Goal: Task Accomplishment & Management: Use online tool/utility

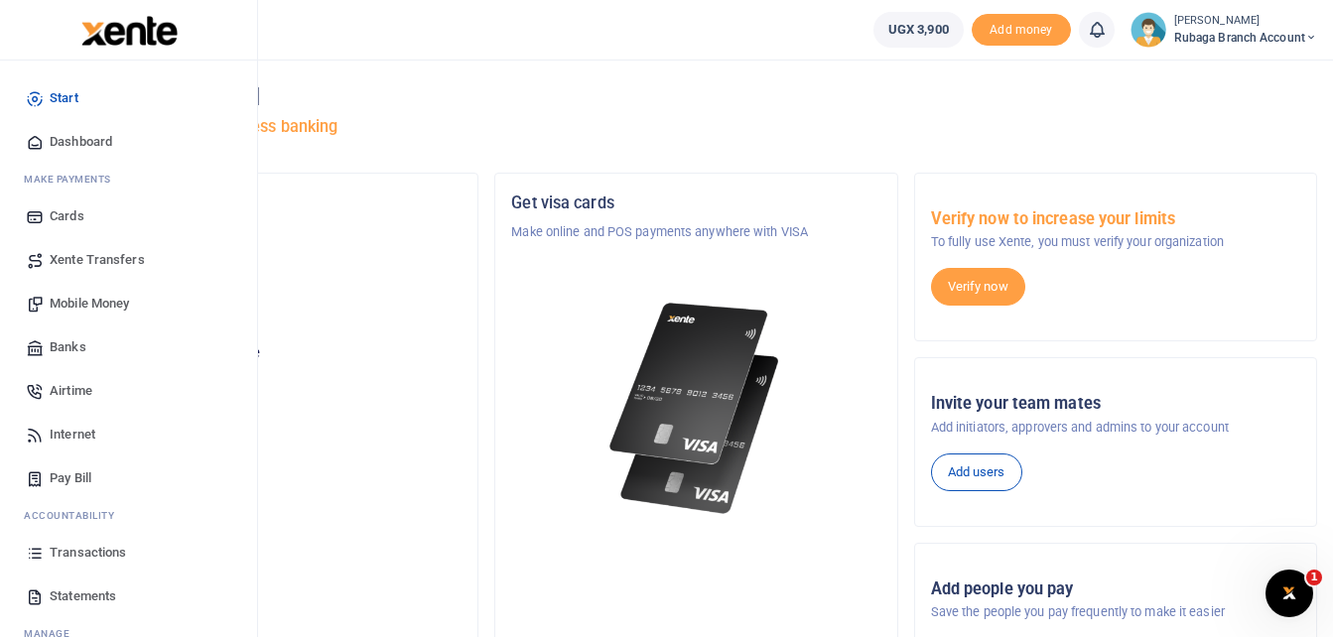
click at [107, 553] on span "Transactions" at bounding box center [88, 553] width 76 height 20
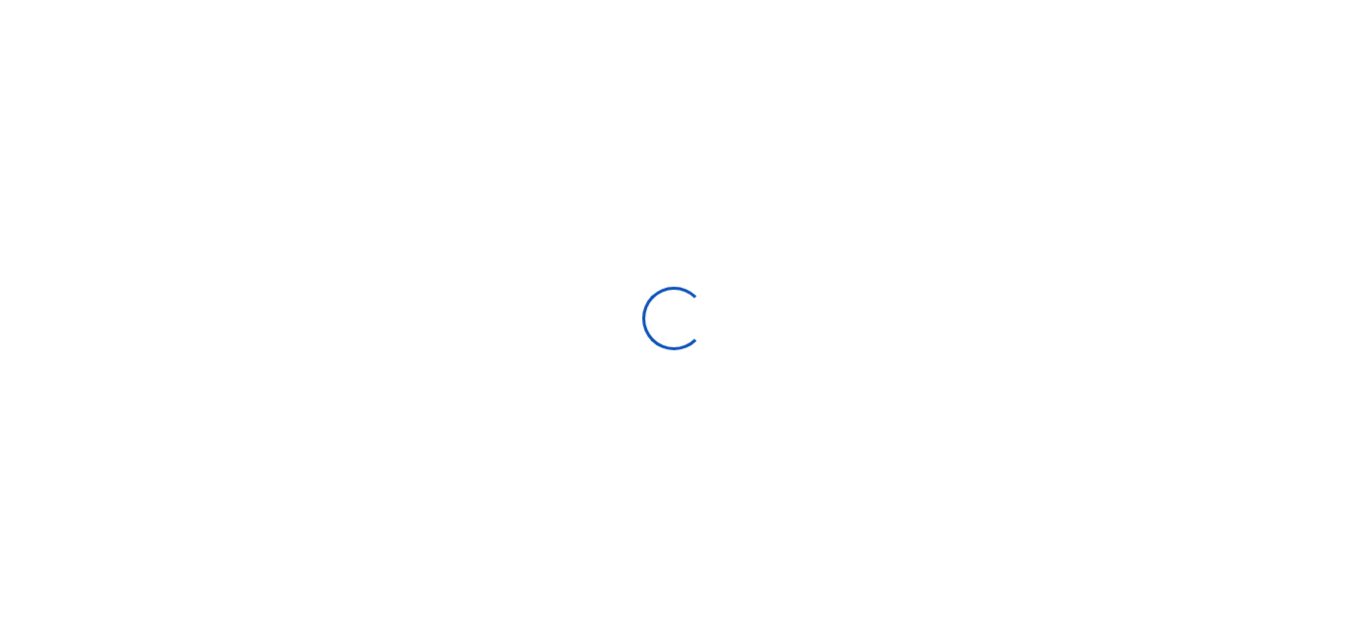
select select
type input "[DATE] - [DATE]"
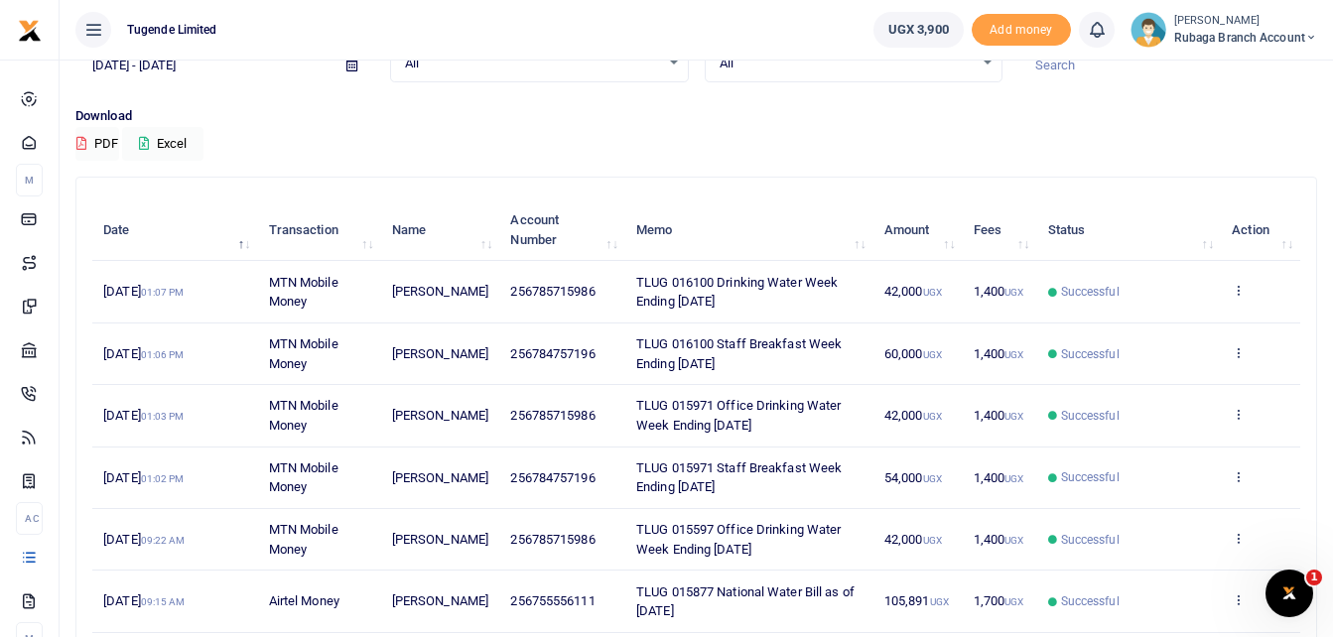
scroll to position [115, 0]
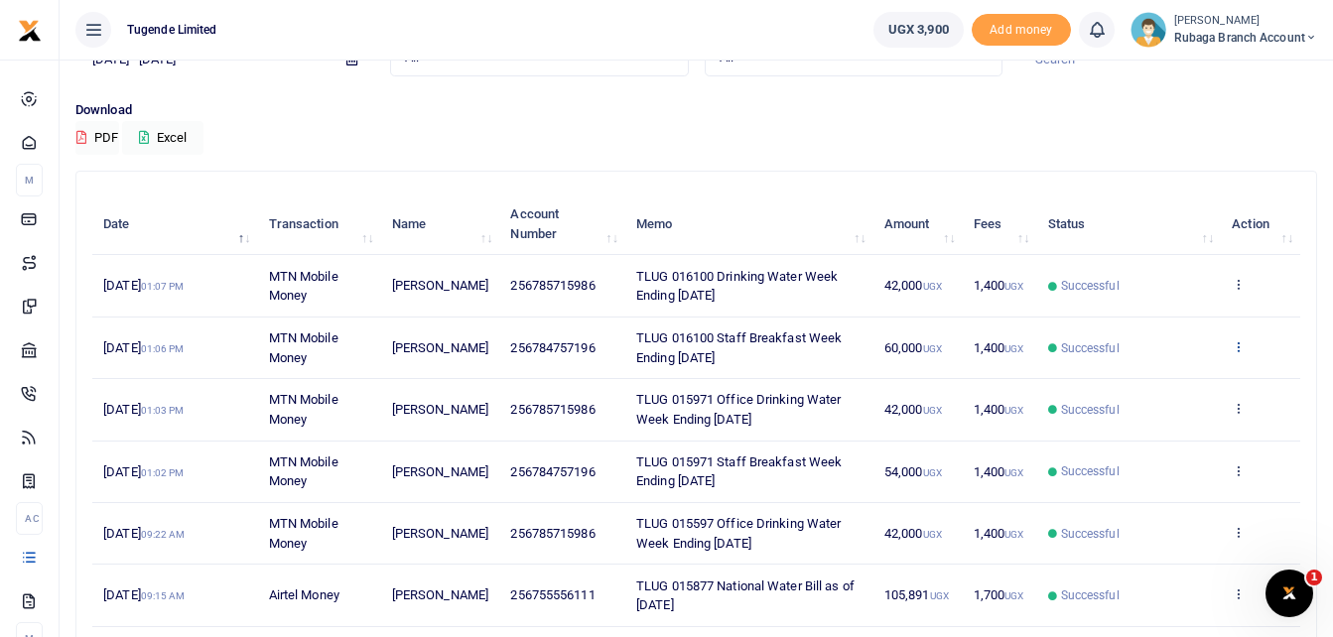
click at [1238, 350] on icon at bounding box center [1238, 346] width 13 height 14
click at [1163, 379] on link "View details" at bounding box center [1165, 380] width 157 height 28
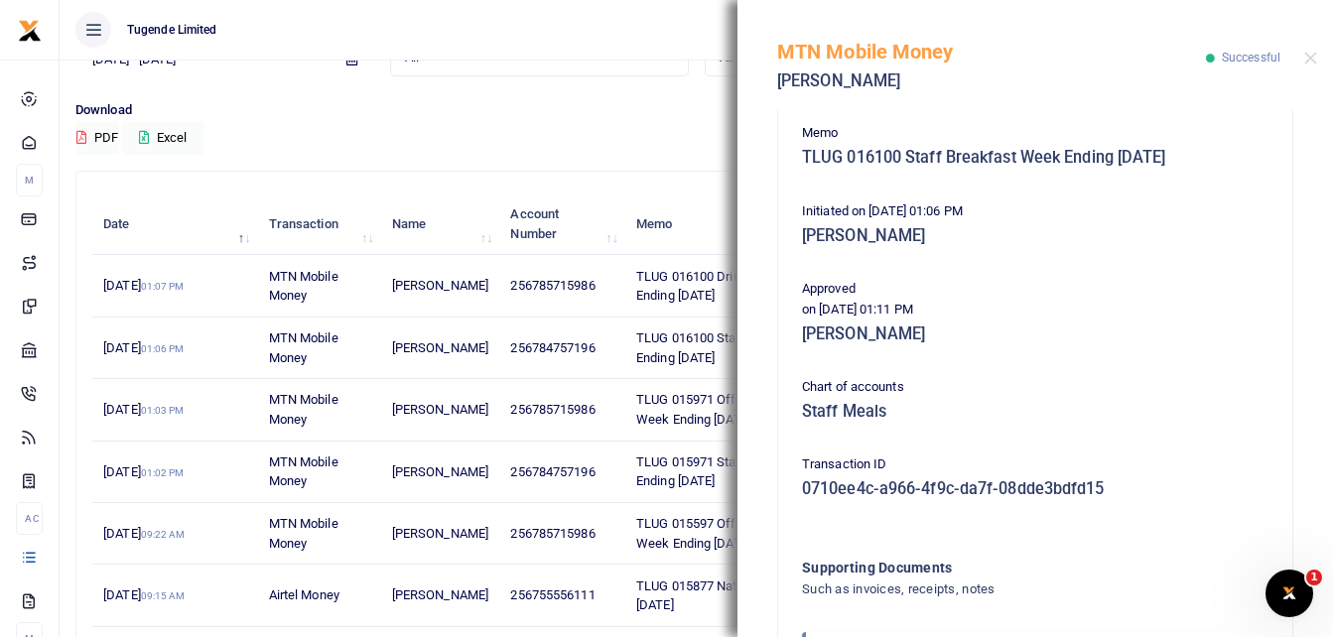
scroll to position [496, 0]
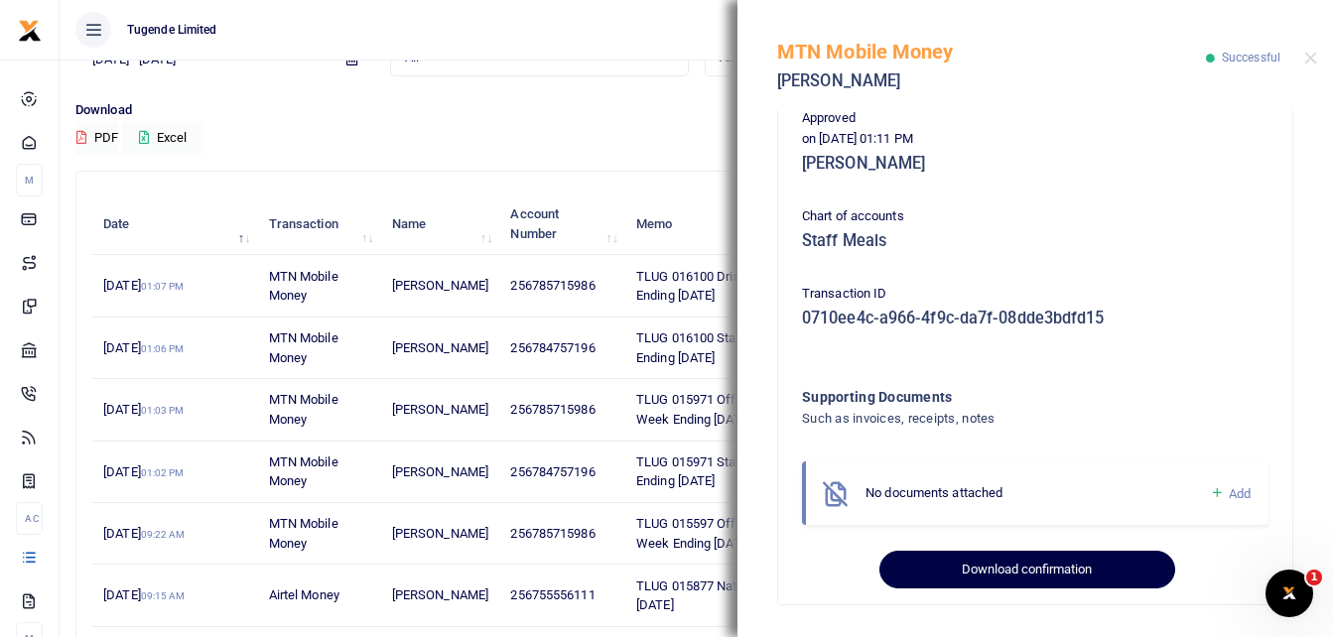
click at [975, 566] on button "Download confirmation" at bounding box center [1026, 570] width 295 height 38
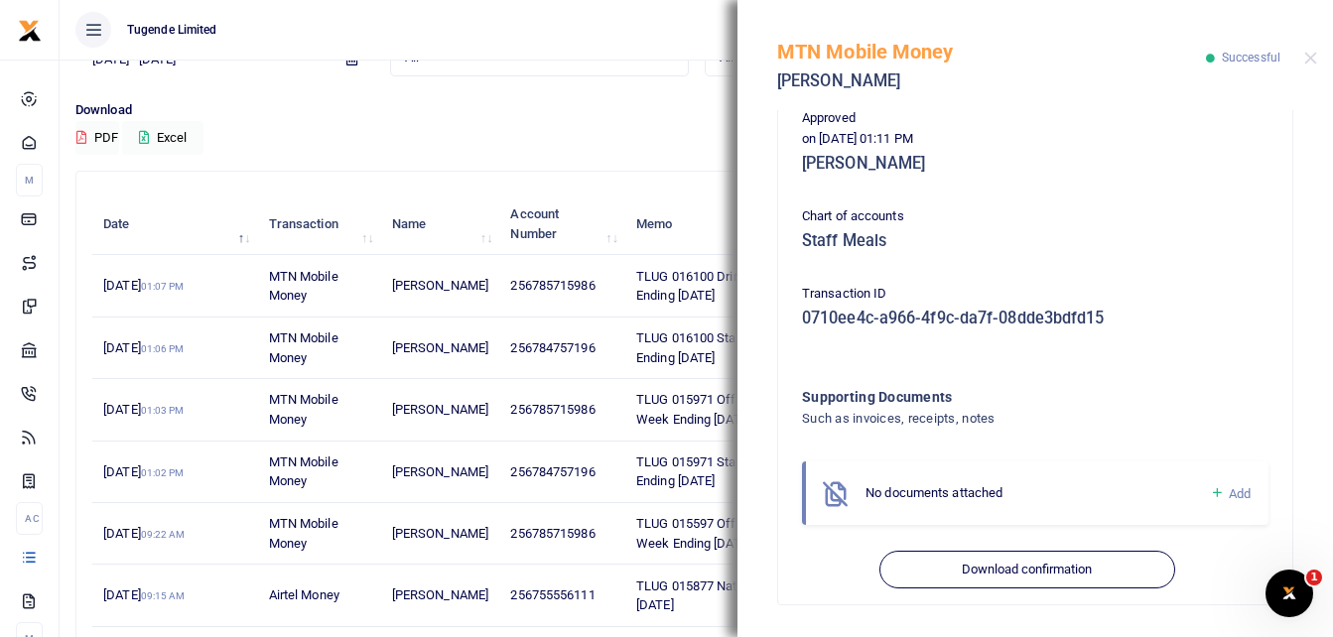
click at [622, 126] on div "Download PDF Excel" at bounding box center [696, 127] width 1242 height 55
click at [1308, 56] on button "Close" at bounding box center [1310, 58] width 13 height 13
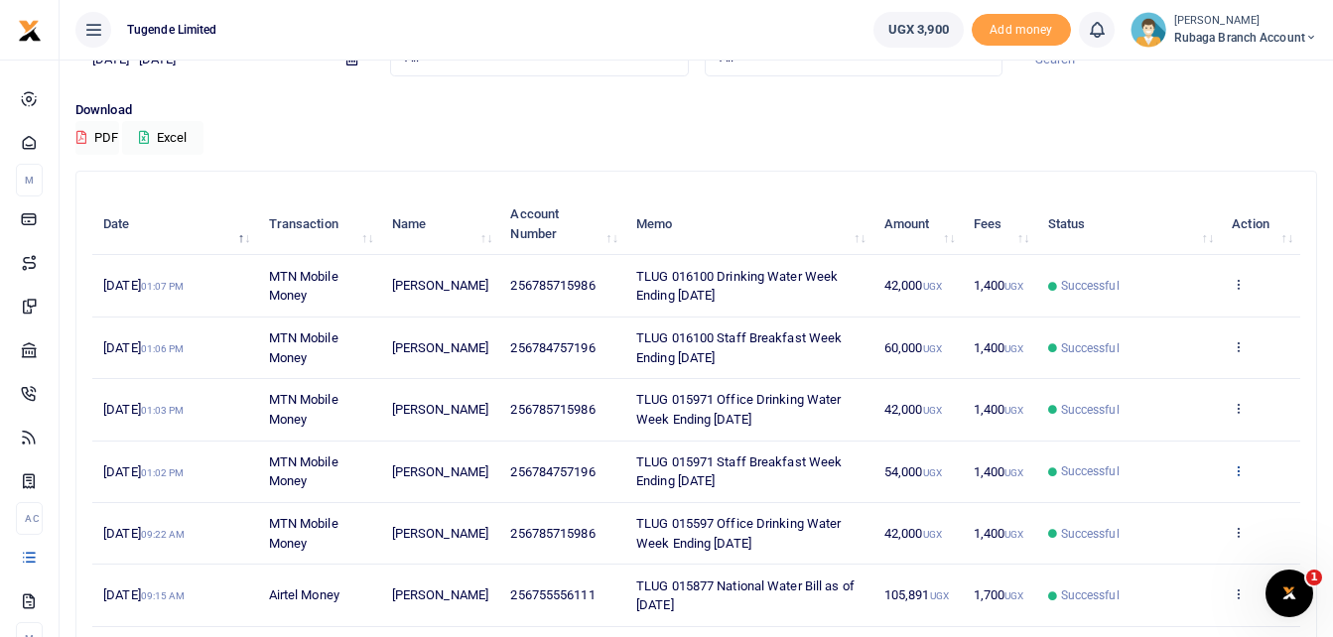
click at [1240, 470] on icon at bounding box center [1238, 471] width 13 height 14
click at [1171, 506] on link "View details" at bounding box center [1165, 503] width 157 height 28
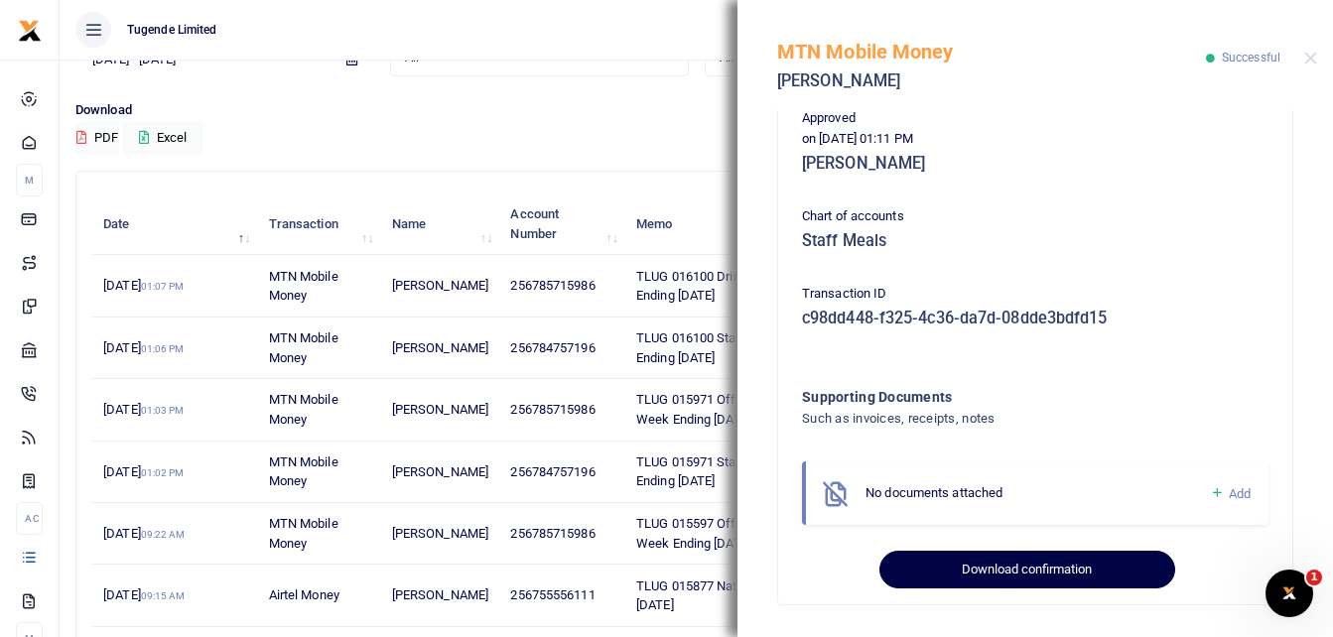
click at [1036, 571] on button "Download confirmation" at bounding box center [1026, 570] width 295 height 38
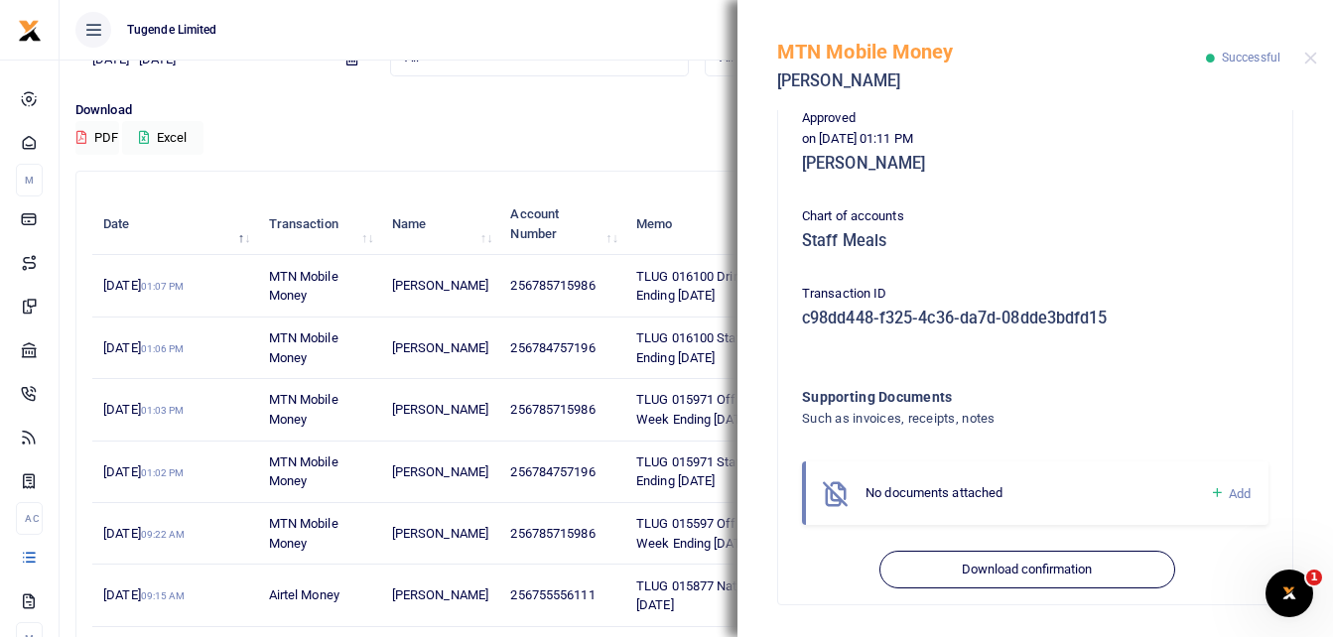
click at [590, 90] on div "Period [DATE] - [DATE] Transaction All Select an option... All Airtime Internet…" at bounding box center [696, 59] width 1258 height 82
click at [616, 123] on div "Download PDF Excel" at bounding box center [696, 127] width 1242 height 55
click at [1311, 63] on button "Close" at bounding box center [1310, 58] width 13 height 13
